Goal: Information Seeking & Learning: Learn about a topic

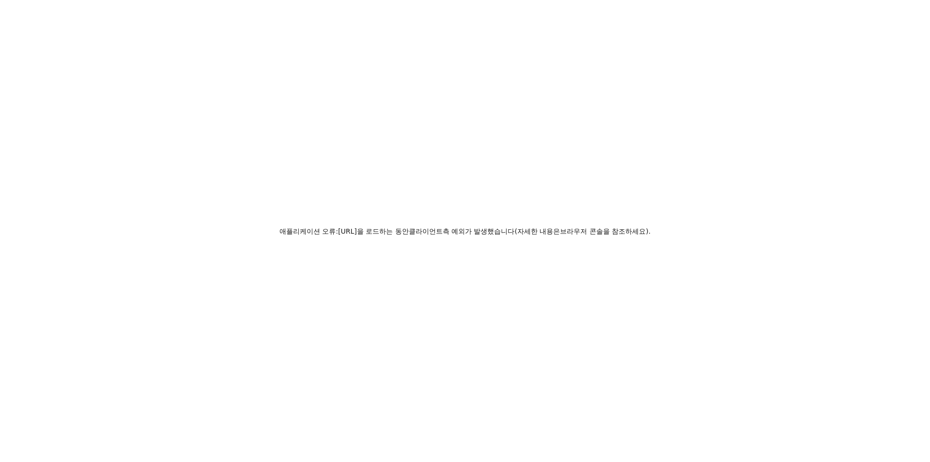
click at [475, 106] on div "애플리케이션 오류: zeropath.com을 로드하는 동안 클라이언트 측 예외가 발생했습니다 ( 자세한 내용은 브라우저 콘솔을 참조하세요)." at bounding box center [465, 231] width 930 height 462
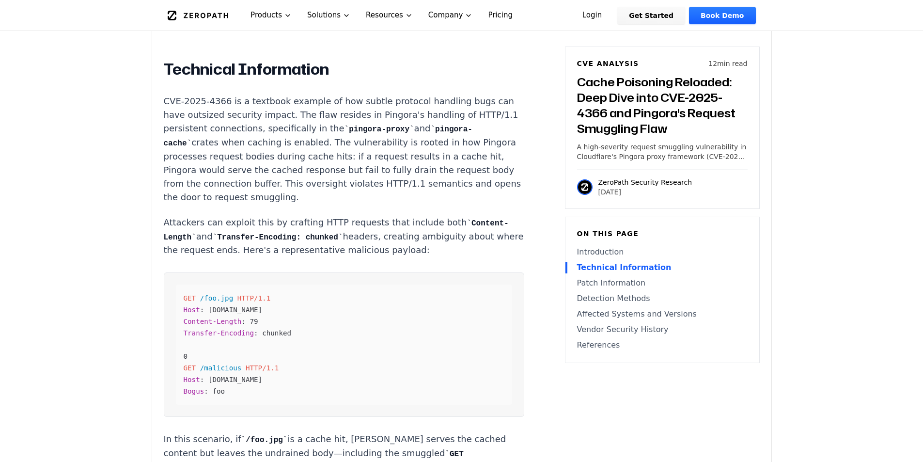
scroll to position [1212, 0]
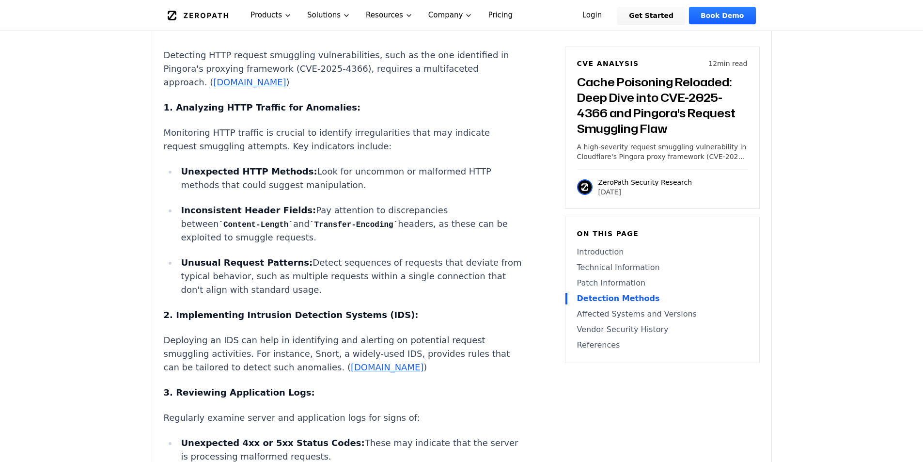
scroll to position [2568, 0]
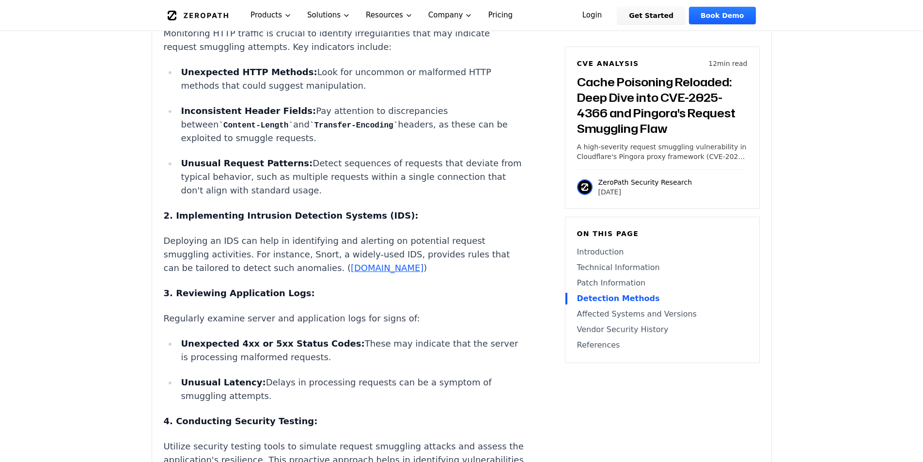
click at [361, 198] on ul "Unexpected HTTP Methods: Look for uncommon or malformed HTTP methods that could…" at bounding box center [344, 131] width 361 height 132
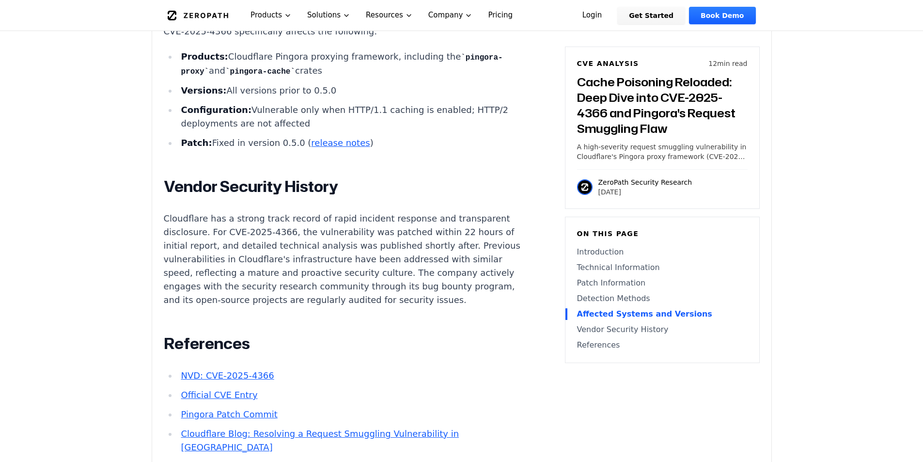
scroll to position [3198, 0]
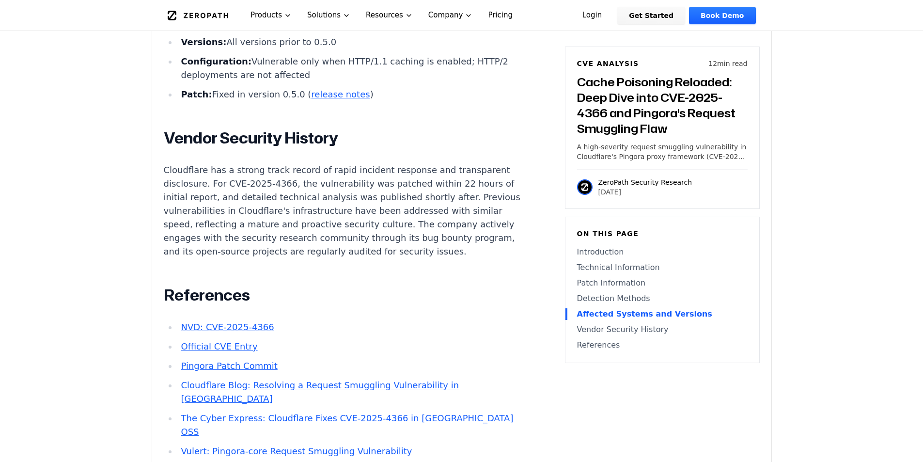
click at [437, 148] on h2 "Vendor Security History" at bounding box center [344, 137] width 361 height 19
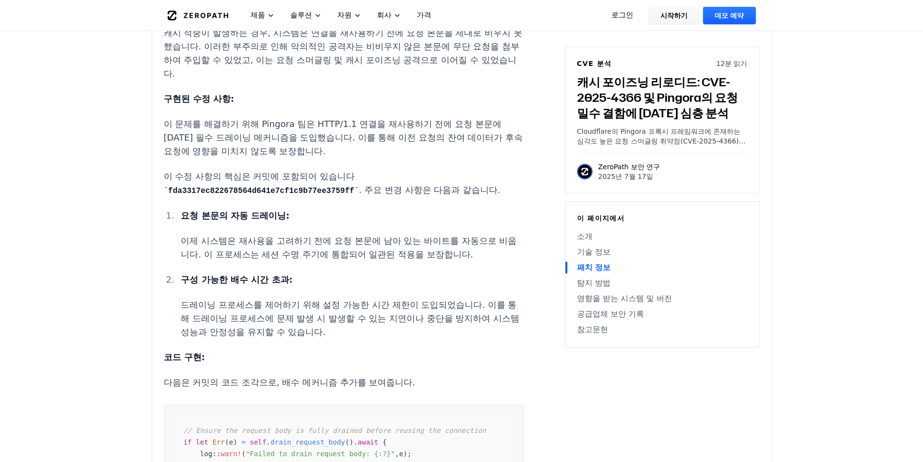
scroll to position [1892, 0]
